Goal: Information Seeking & Learning: Learn about a topic

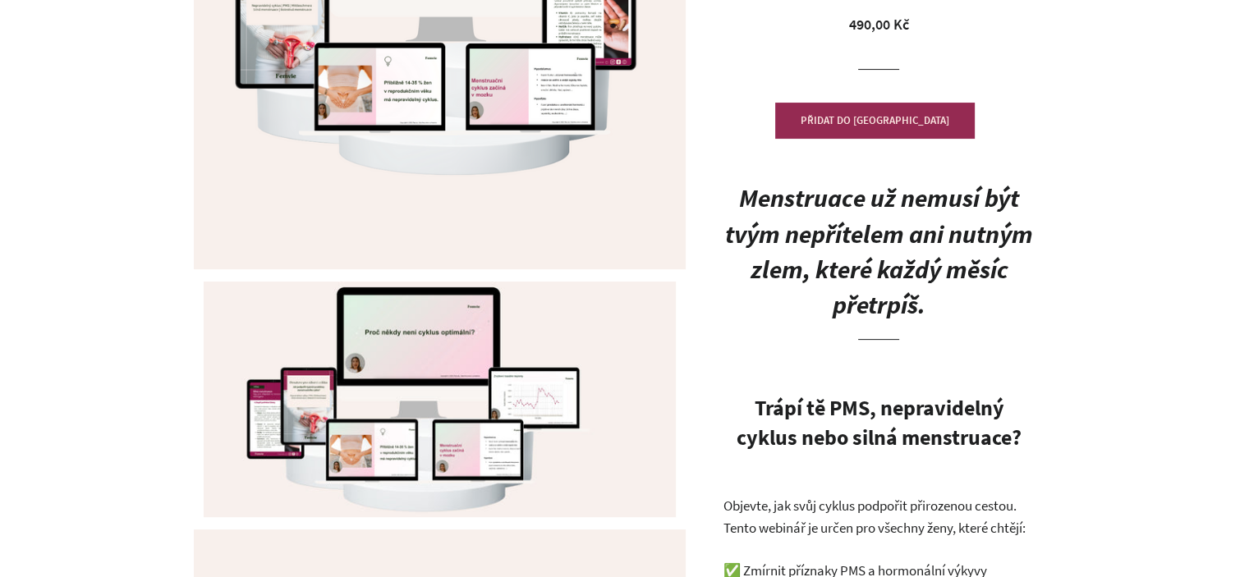
scroll to position [411, 0]
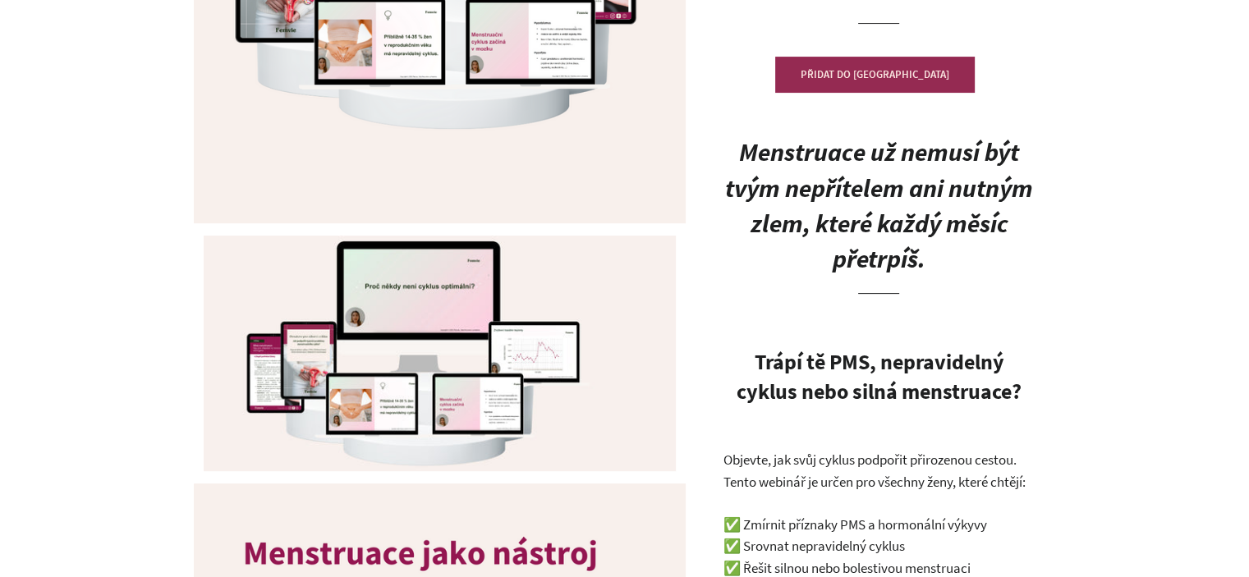
click at [859, 170] on h2 "Menstruace už nemusí být tvým nepřítelem ani nutným zlem, které každý měsíc pře…" at bounding box center [879, 214] width 312 height 160
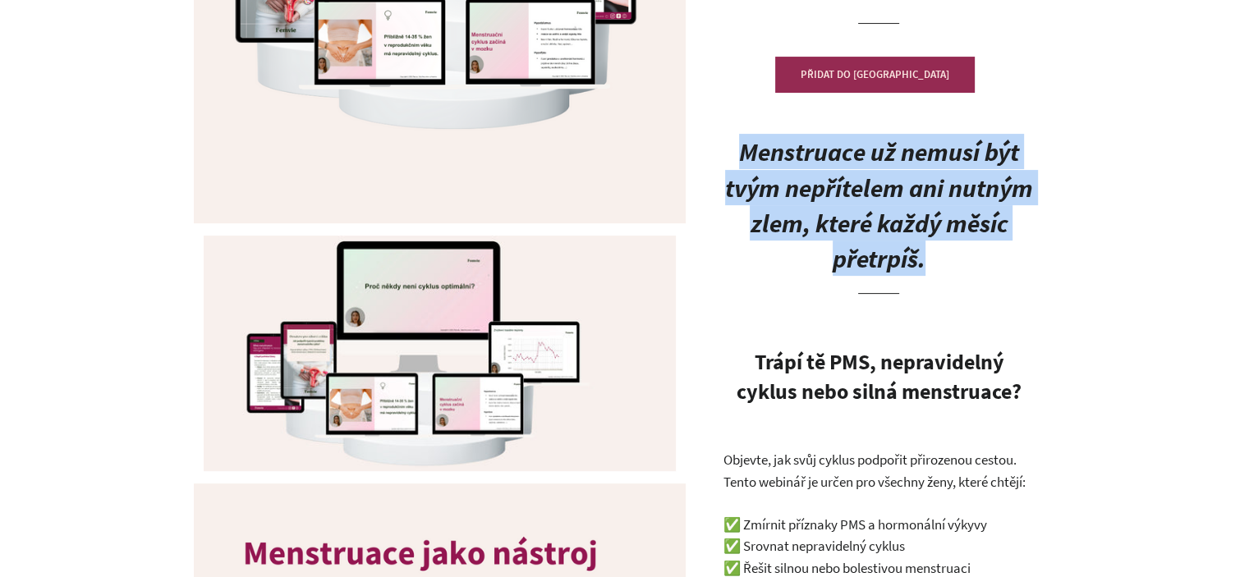
click at [859, 170] on h2 "Menstruace už nemusí být tvým nepřítelem ani nutným zlem, které každý měsíc pře…" at bounding box center [879, 214] width 312 height 160
click at [915, 211] on b "Menstruace už nemusí být tvým nepřítelem ani nutným zlem, které každý měsíc pře…" at bounding box center [879, 205] width 308 height 139
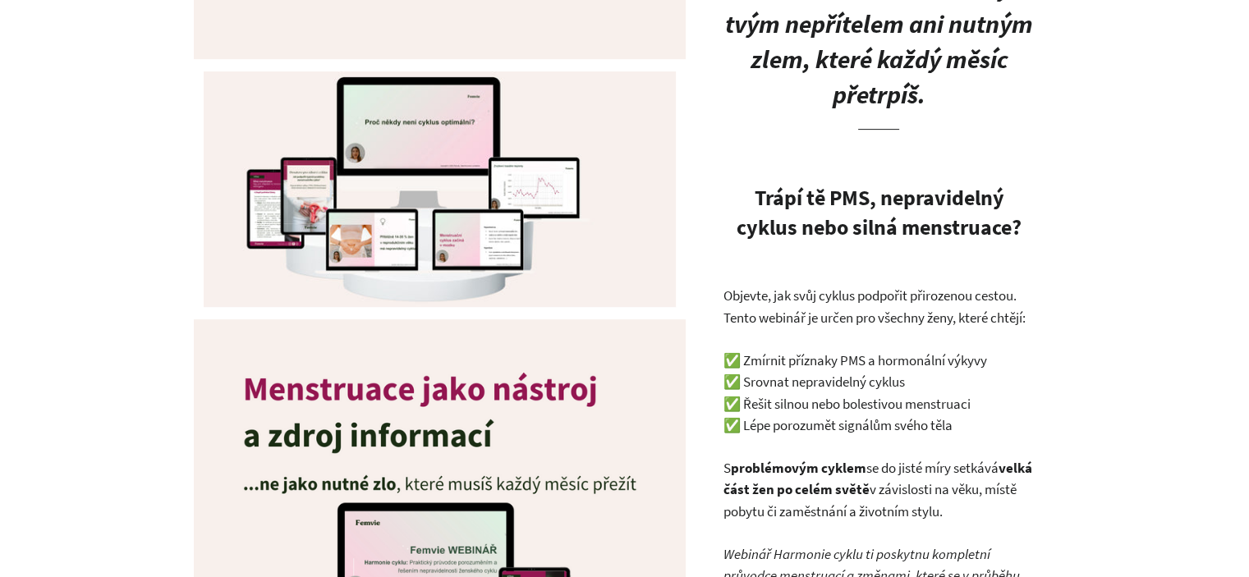
click at [924, 202] on strong "Trápí tě PMS, nepravidelný cyklus nebo silná menstruace?" at bounding box center [879, 212] width 285 height 57
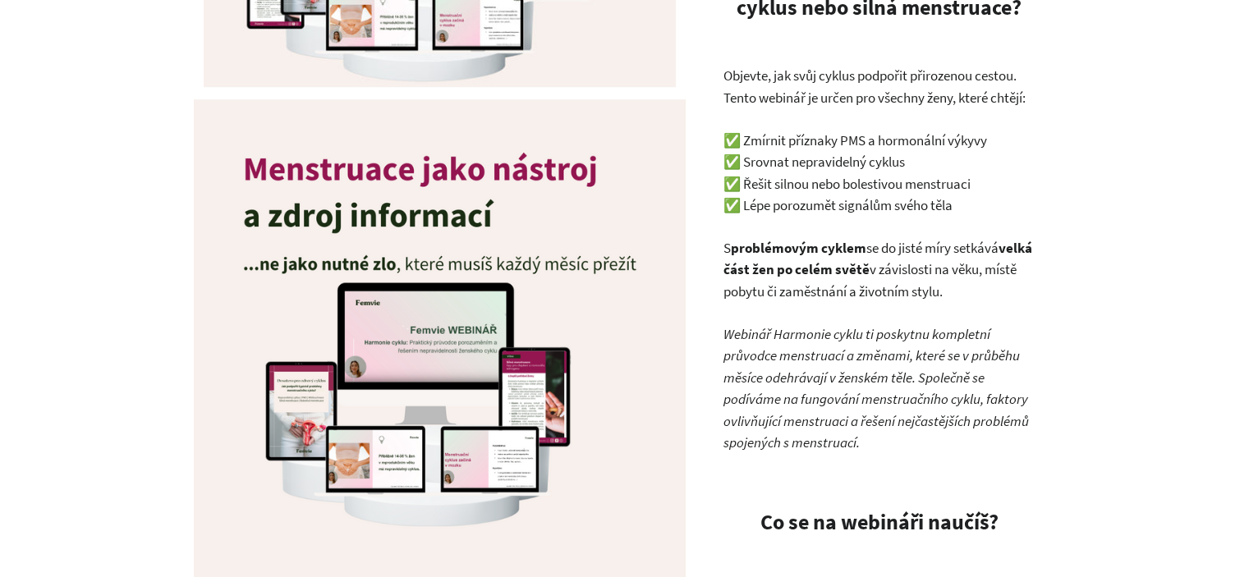
scroll to position [821, 0]
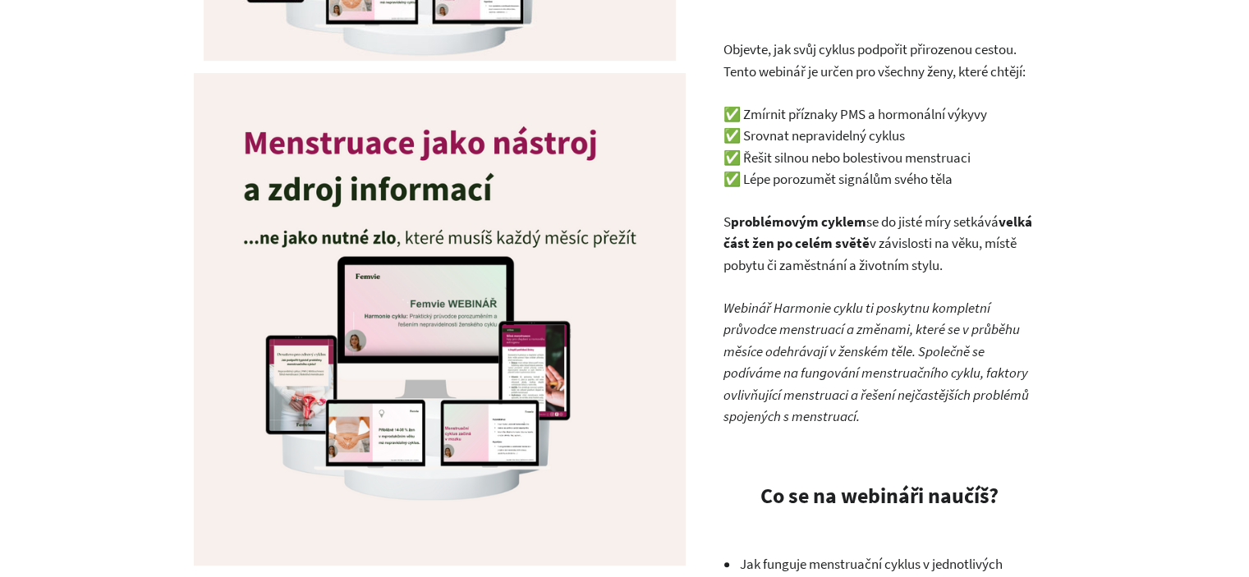
click at [856, 55] on p "Objevte, jak svůj cyklus podpořit přirozenou cestou. Tento webinář je určen pro…" at bounding box center [879, 61] width 312 height 44
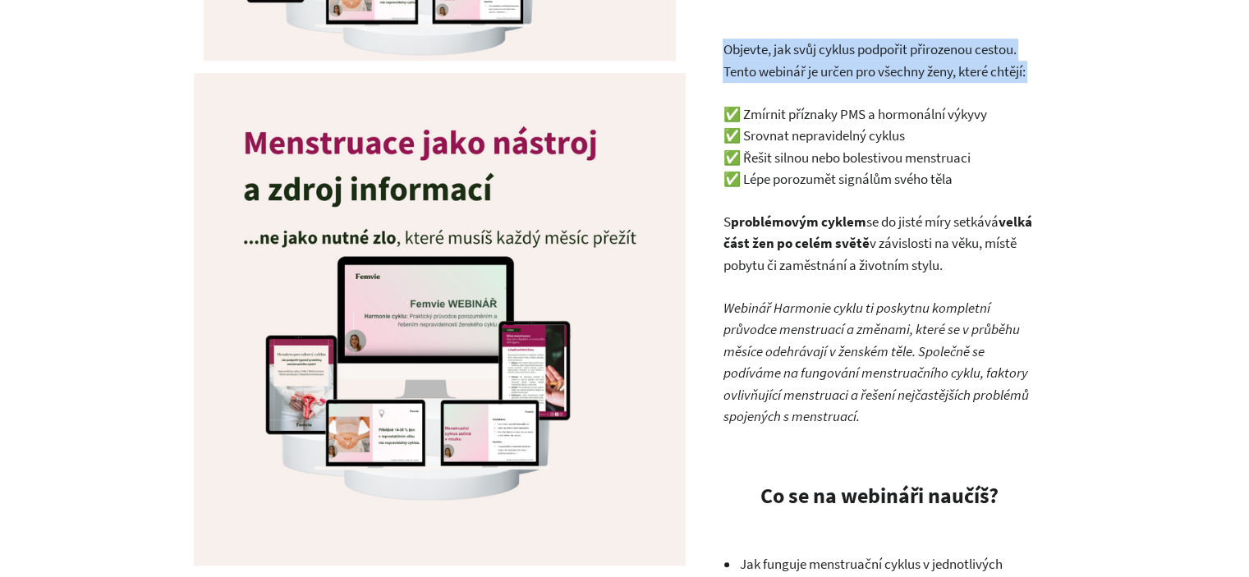
click at [856, 55] on p "Objevte, jak svůj cyklus podpořit přirozenou cestou. Tento webinář je určen pro…" at bounding box center [879, 61] width 312 height 44
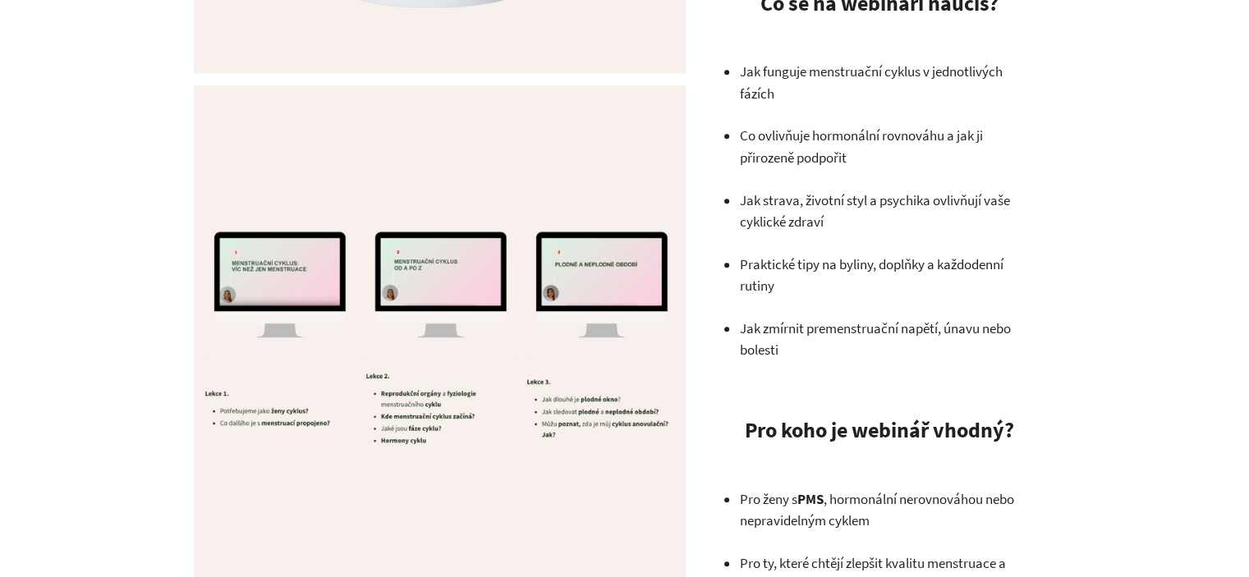
scroll to position [0, 0]
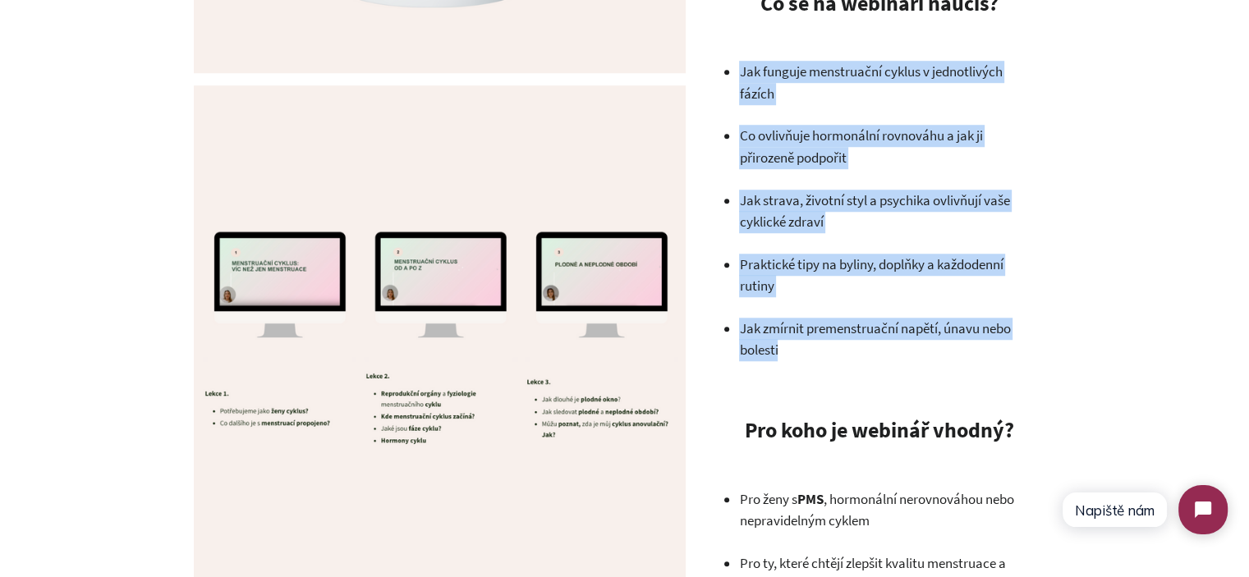
drag, startPoint x: 740, startPoint y: 71, endPoint x: 815, endPoint y: 361, distance: 298.6
click at [815, 361] on div "Menstruace už nemusí být tvým nepřítelem ani nutným zlem, které každý měsíc pře…" at bounding box center [879, 340] width 312 height 2219
copy ul "Jak funguje menstruační cyklus v jednotlivých fázích Co ovlivňuje hormonální ro…"
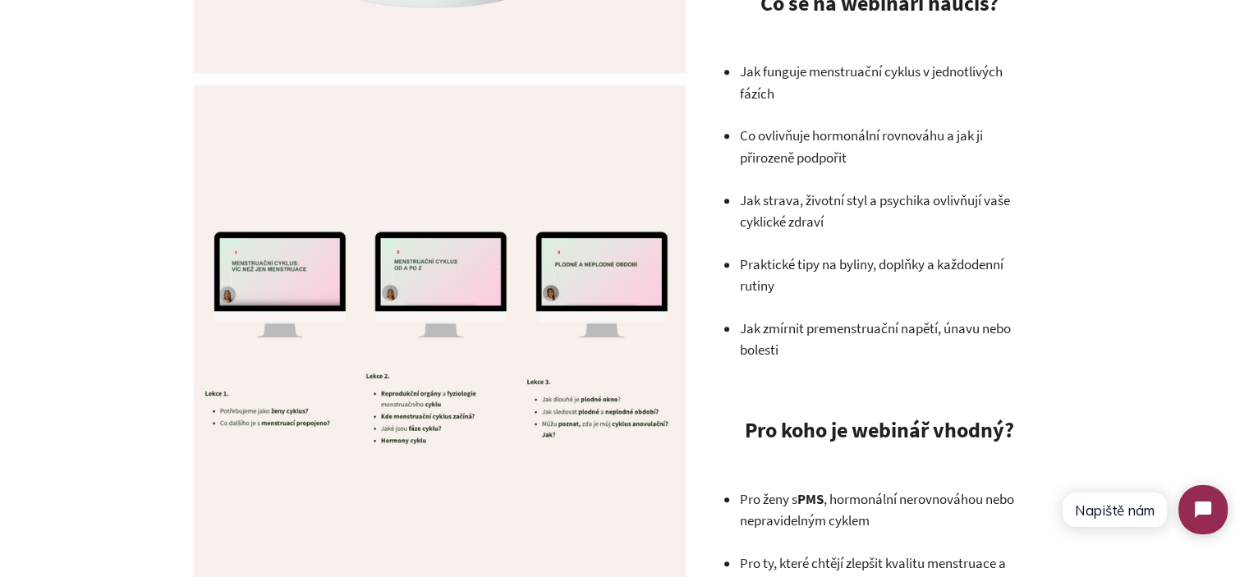
click at [810, 421] on strong "Pro koho je webinář vhodný?" at bounding box center [878, 429] width 269 height 27
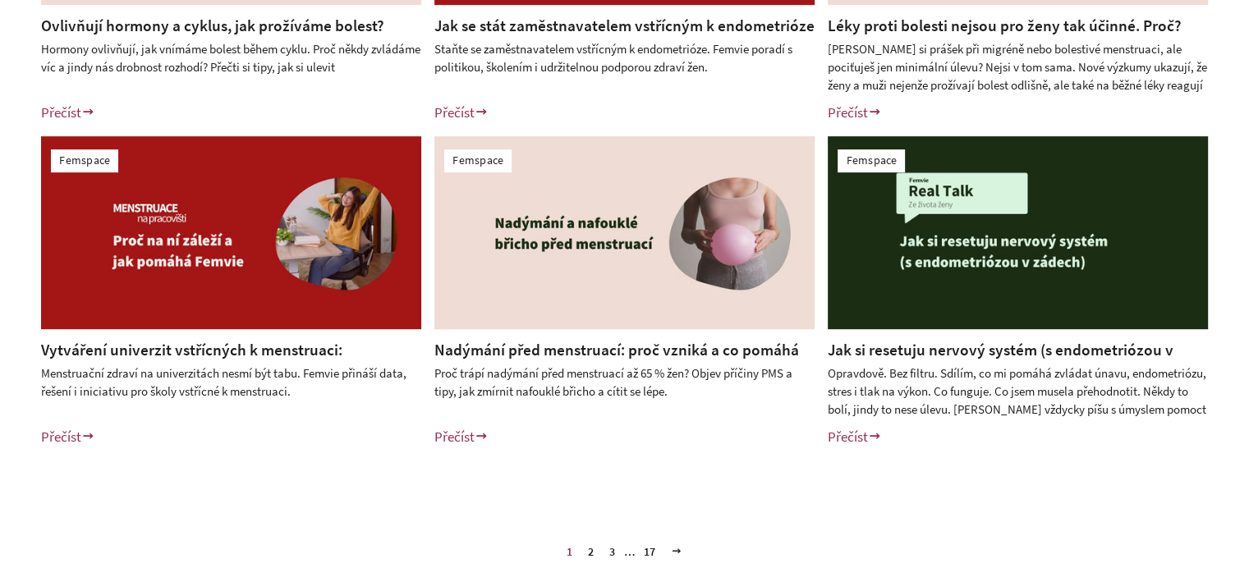
scroll to position [657, 0]
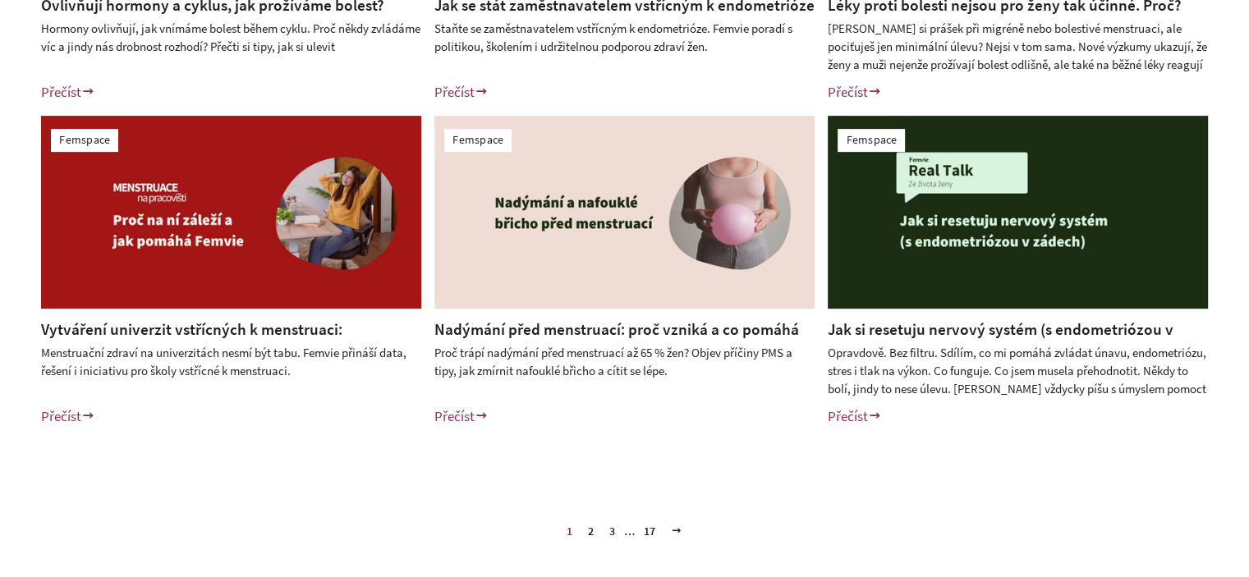
click at [608, 521] on link "3" at bounding box center [612, 531] width 19 height 25
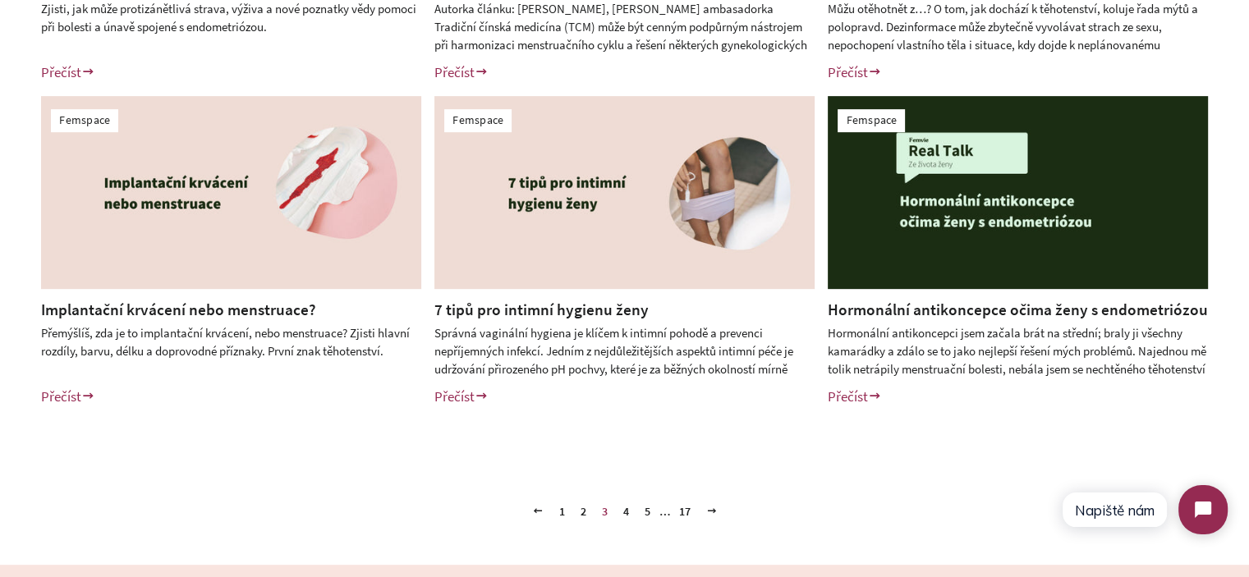
scroll to position [739, 0]
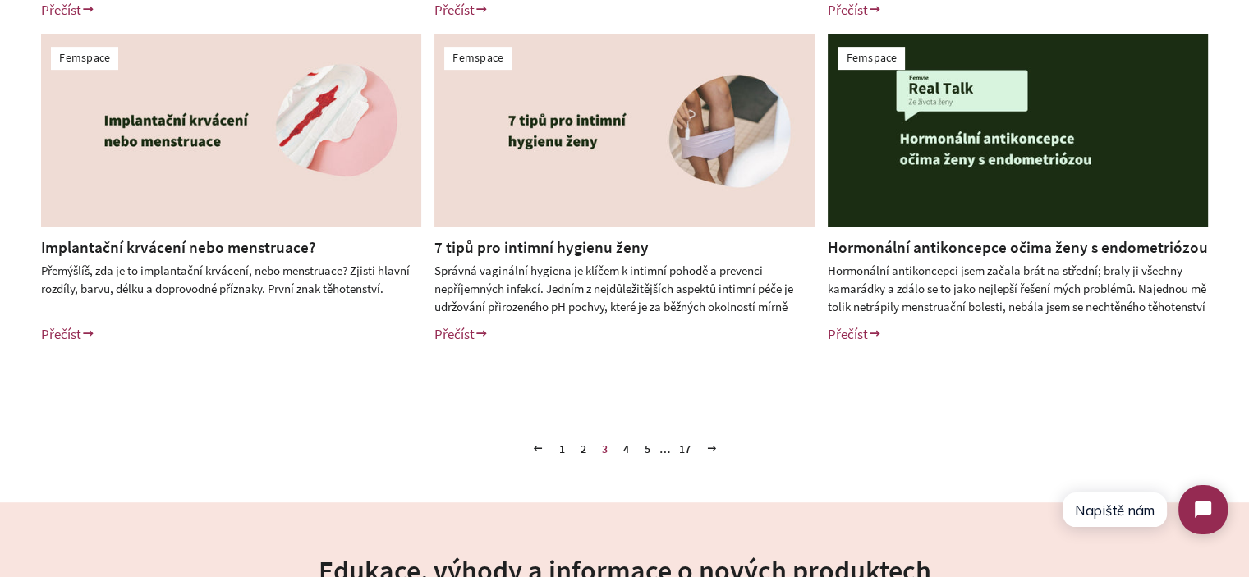
click at [622, 450] on link "4" at bounding box center [626, 449] width 19 height 25
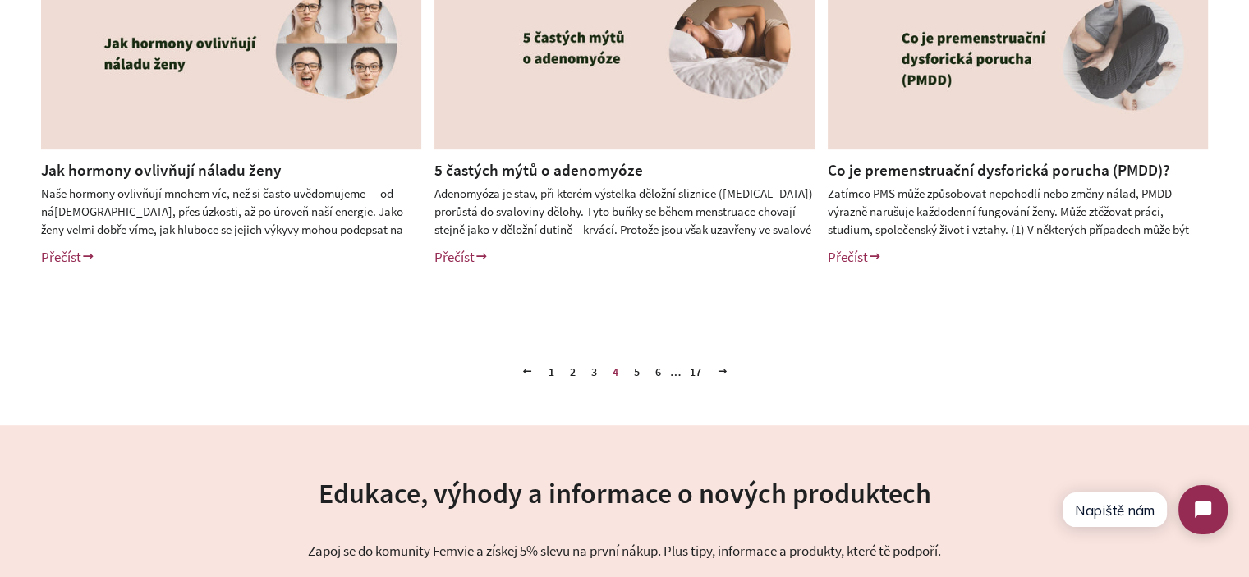
scroll to position [821, 0]
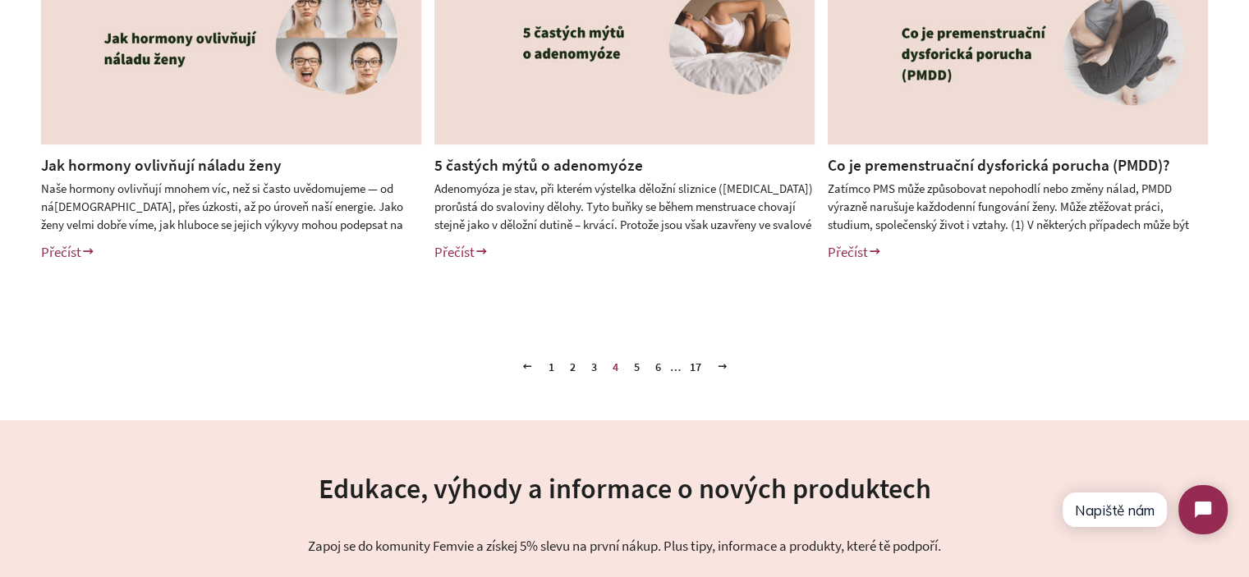
click at [571, 364] on link "2" at bounding box center [572, 367] width 19 height 25
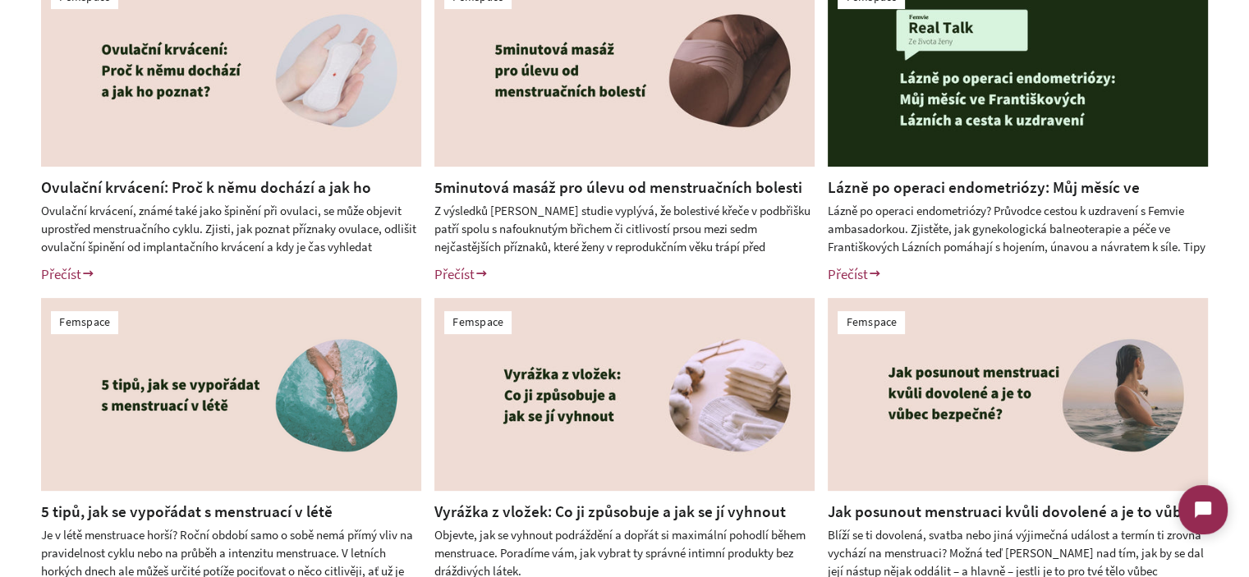
scroll to position [739, 0]
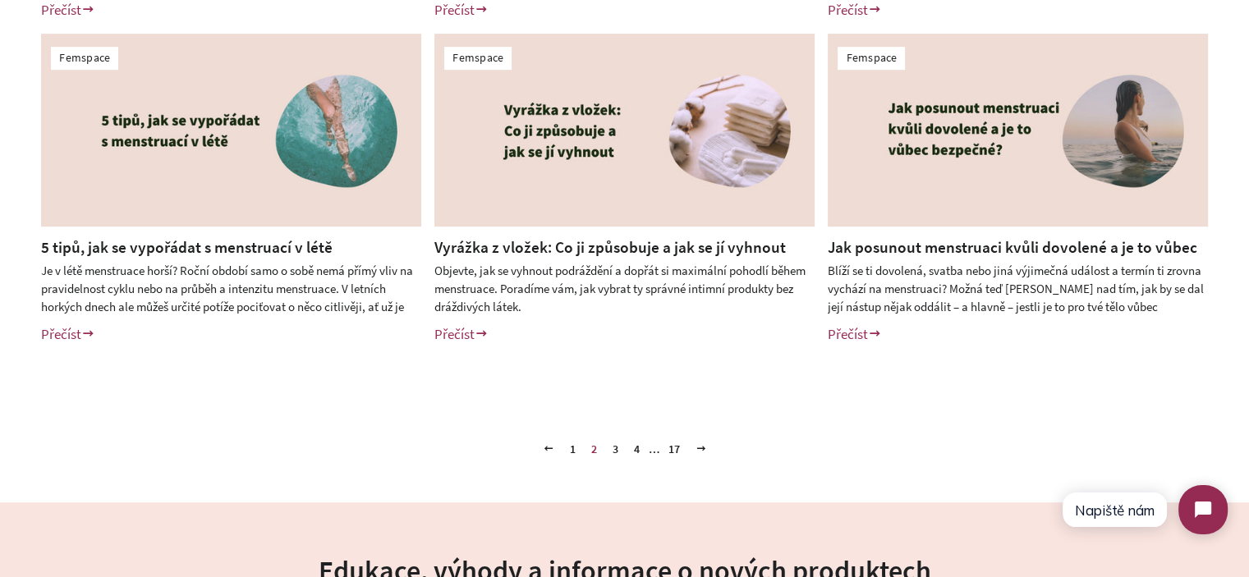
click at [633, 453] on link "4" at bounding box center [636, 449] width 19 height 25
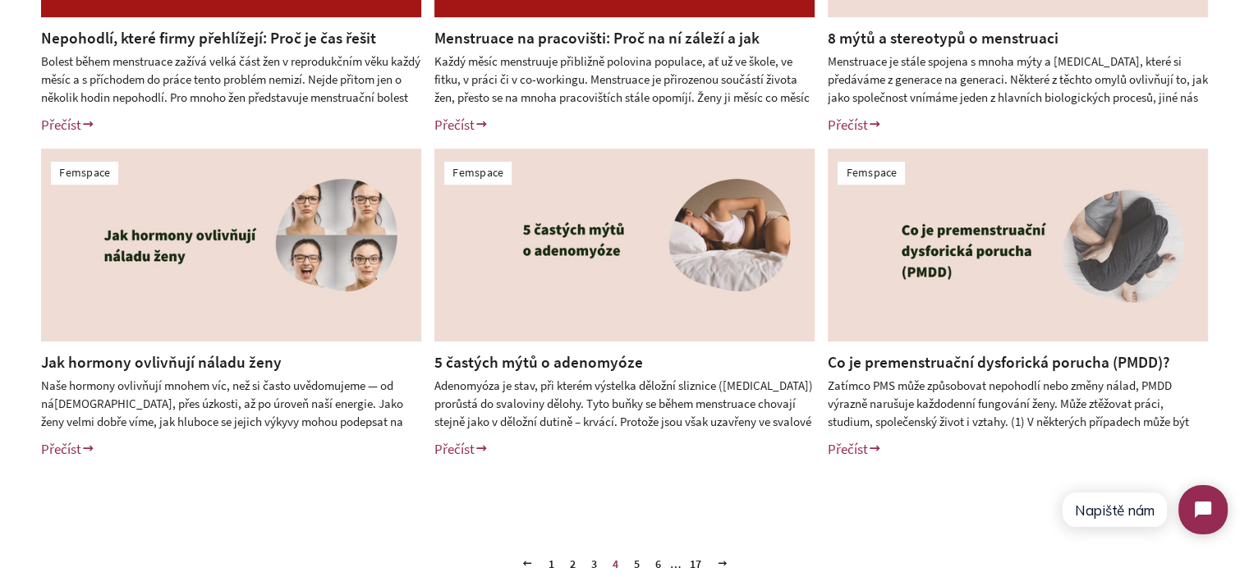
scroll to position [821, 0]
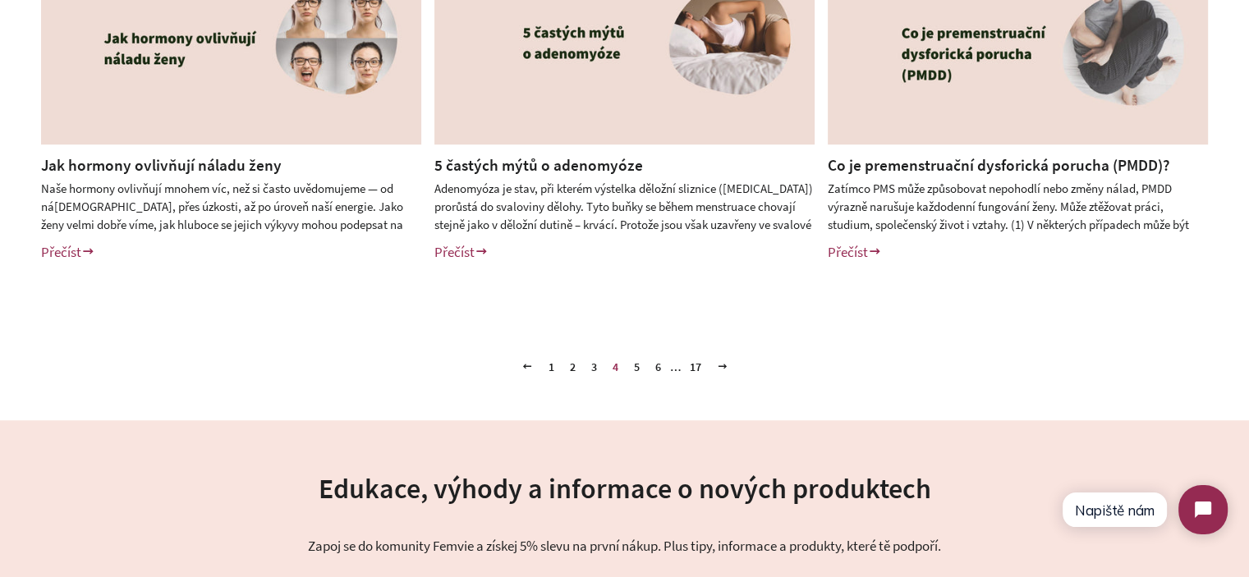
click at [633, 370] on link "5" at bounding box center [636, 367] width 19 height 25
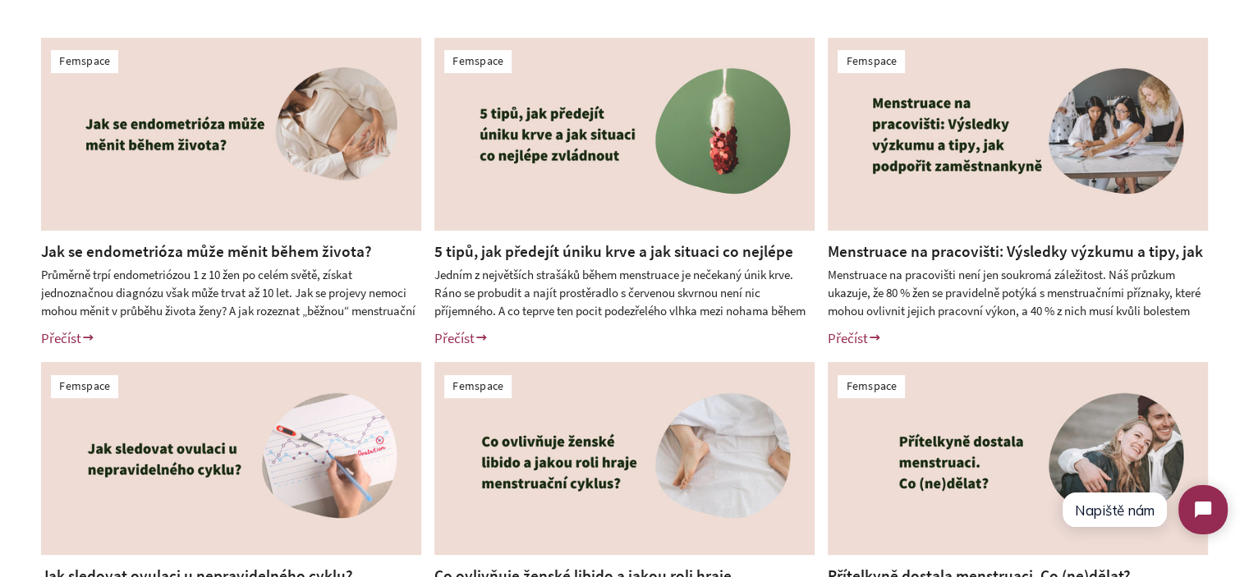
click at [581, 253] on link "5 tipů, jak předejít úniku krve a jak situaci co nejlépe zvládnout" at bounding box center [613, 262] width 359 height 42
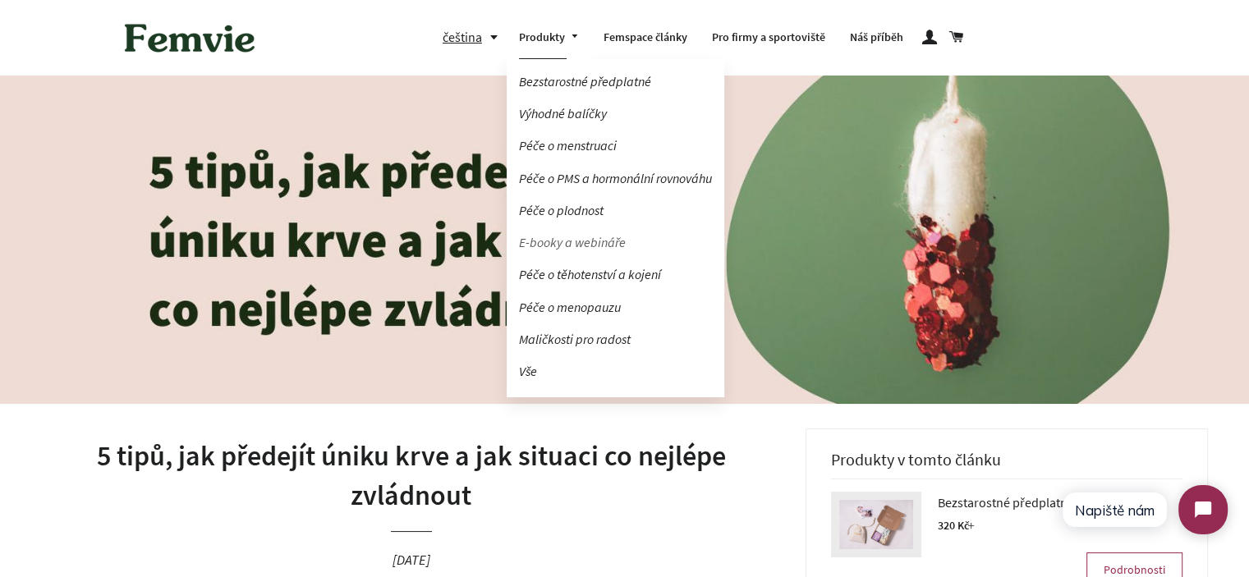
click at [582, 242] on link "E-booky a webináře" at bounding box center [616, 242] width 218 height 29
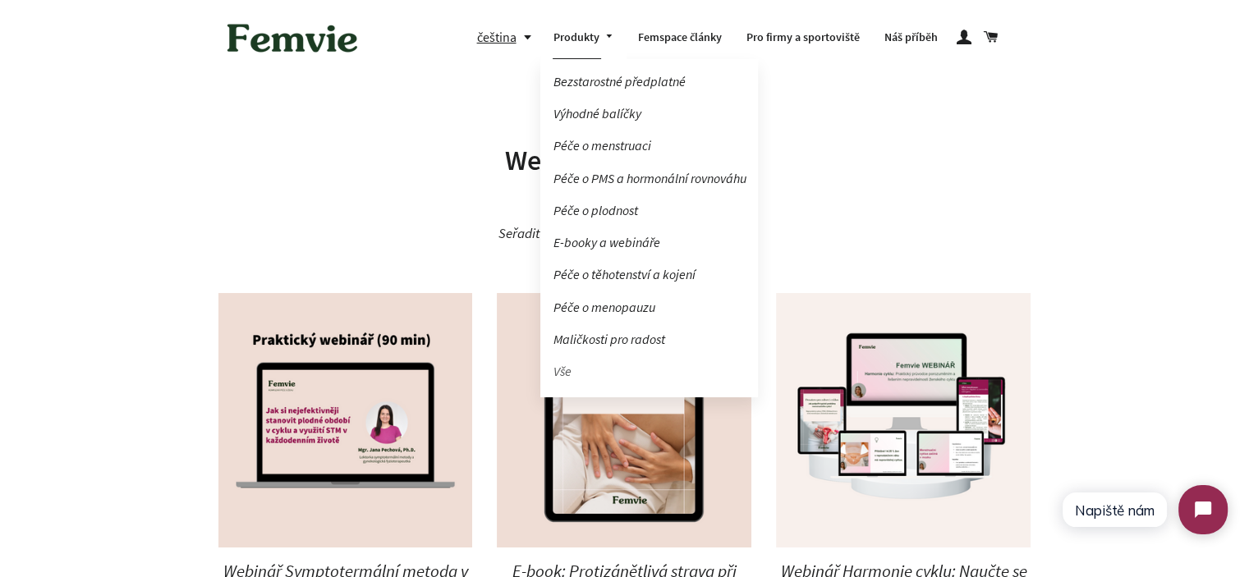
click at [563, 368] on link "Vše" at bounding box center [649, 371] width 218 height 29
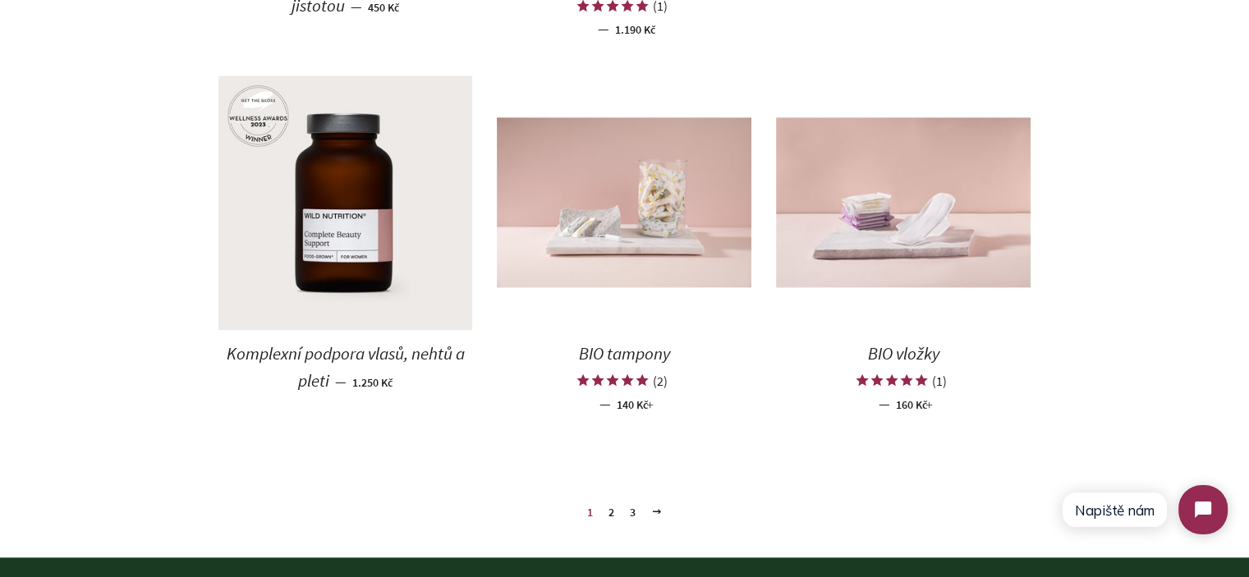
scroll to position [1793, 0]
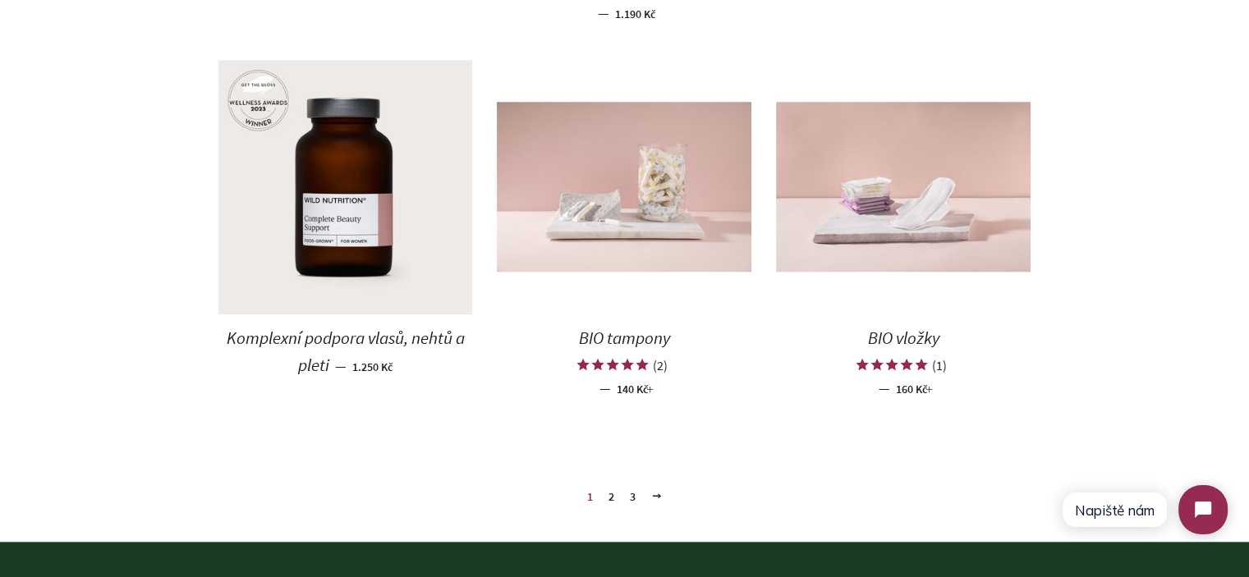
click at [634, 499] on link "3" at bounding box center [632, 497] width 19 height 25
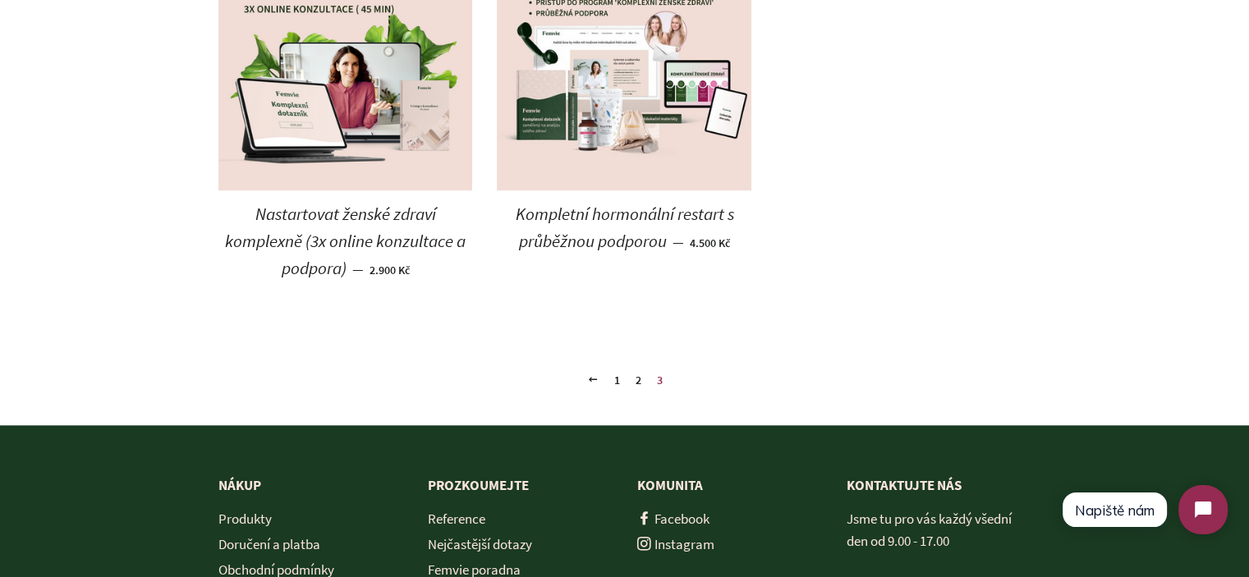
scroll to position [1518, 0]
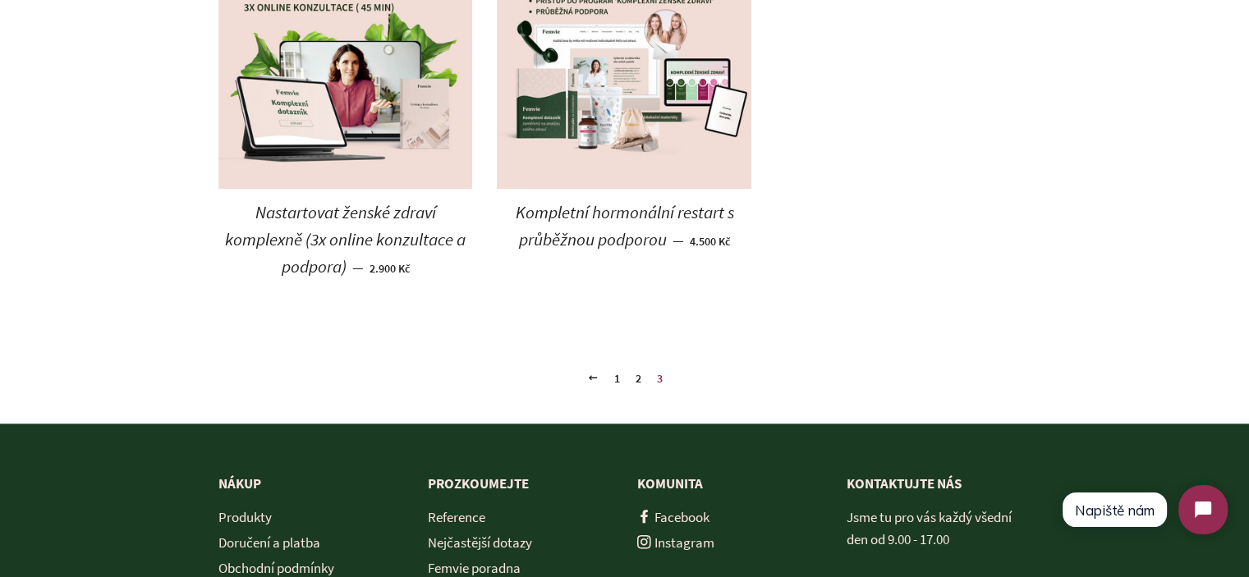
click at [641, 377] on link "2" at bounding box center [638, 378] width 19 height 25
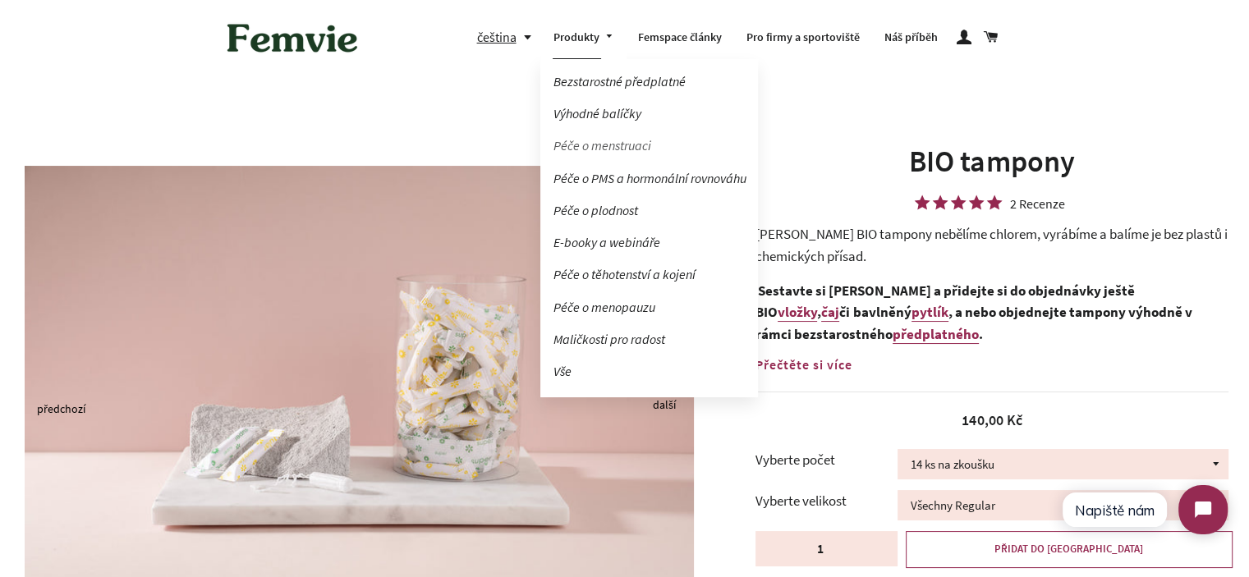
click at [602, 141] on link "Péče o menstruaci" at bounding box center [649, 145] width 218 height 29
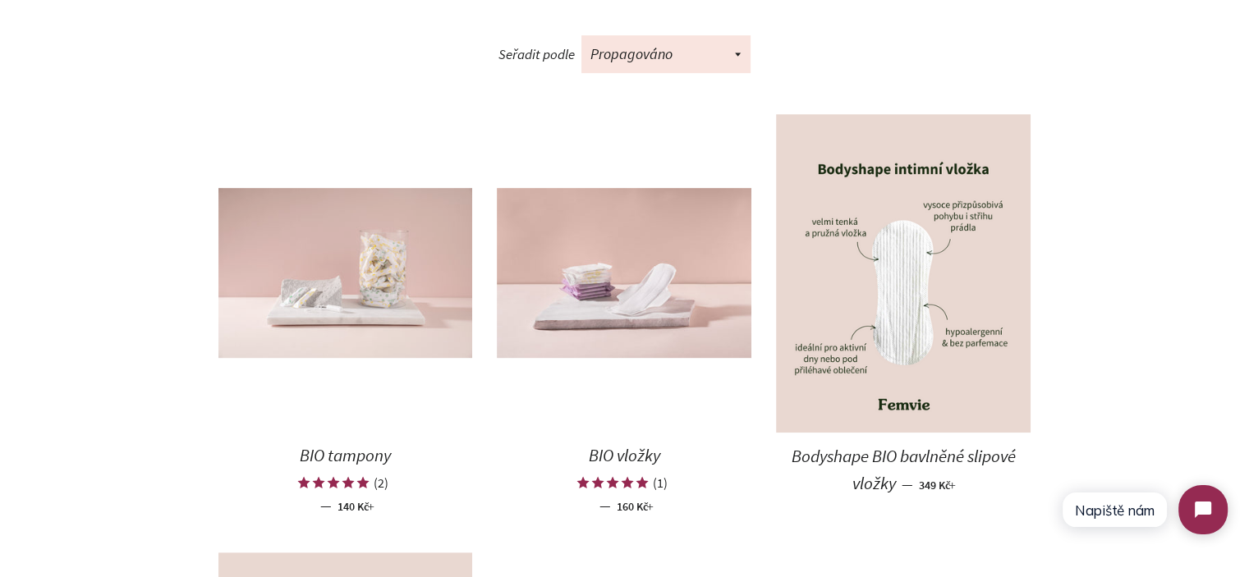
scroll to position [739, 0]
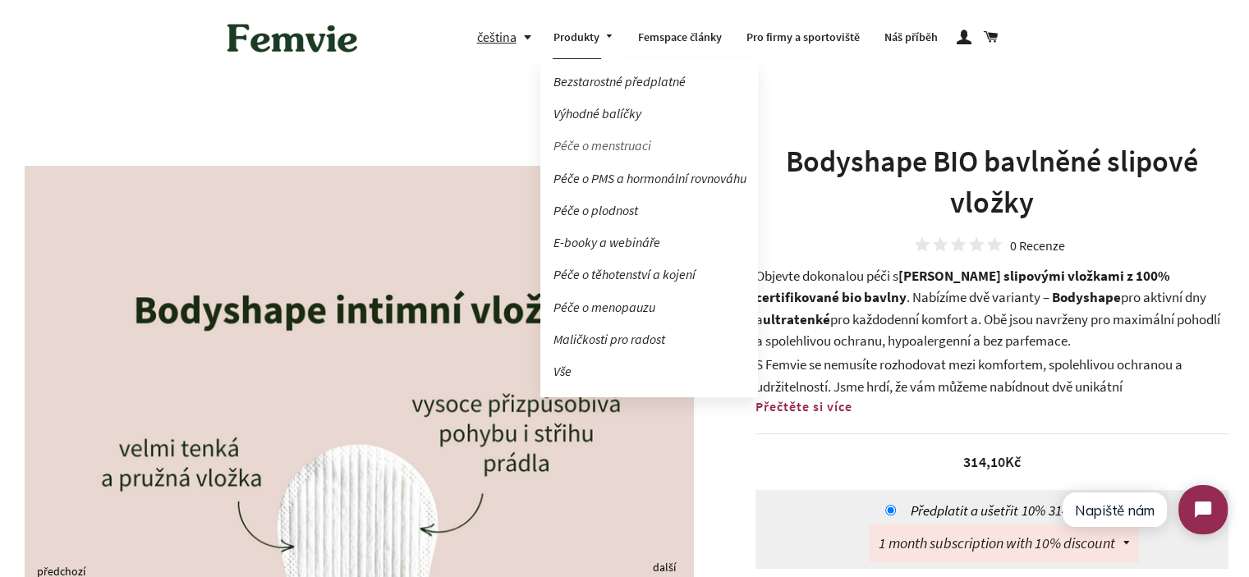
click at [613, 140] on link "Péče o menstruaci" at bounding box center [649, 145] width 218 height 29
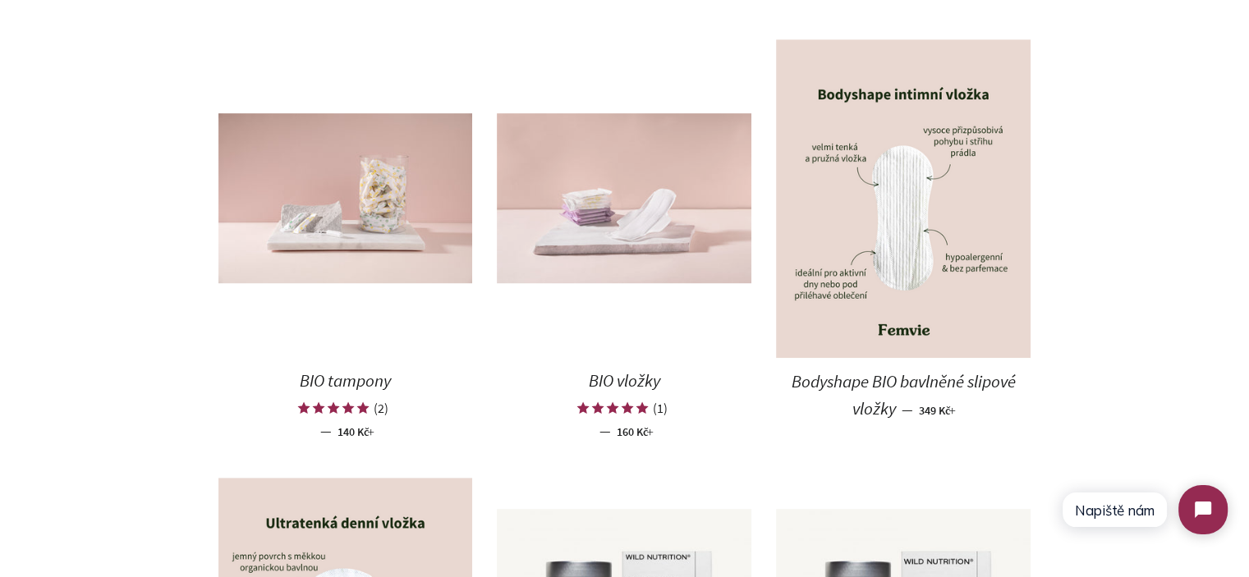
scroll to position [821, 0]
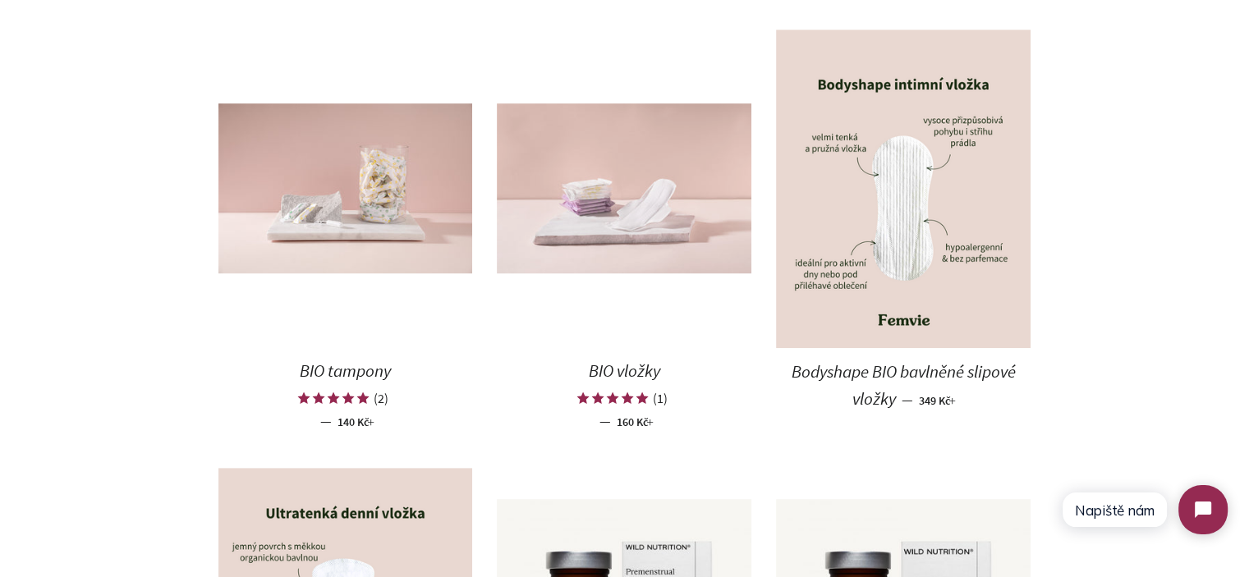
click at [609, 223] on img at bounding box center [624, 188] width 255 height 170
